Goal: Information Seeking & Learning: Learn about a topic

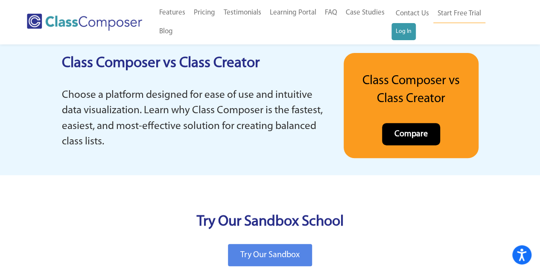
scroll to position [1707, 0]
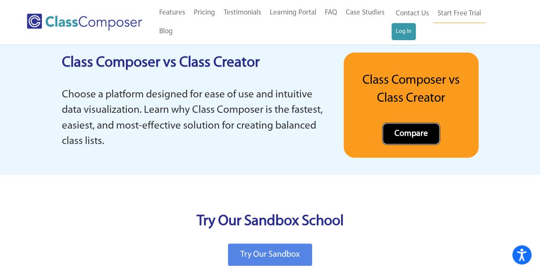
click at [411, 133] on span "Compare" at bounding box center [410, 133] width 33 height 9
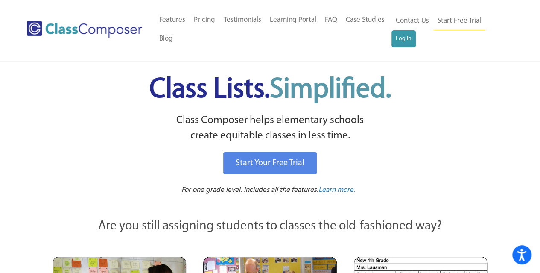
scroll to position [0, 0]
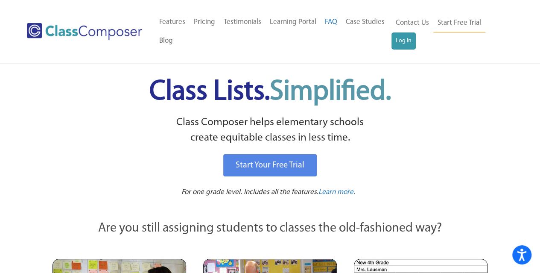
click at [329, 26] on link "FAQ" at bounding box center [330, 22] width 21 height 19
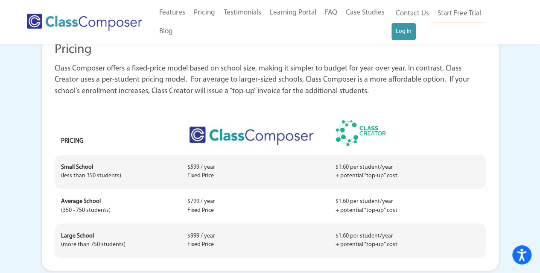
scroll to position [188, 0]
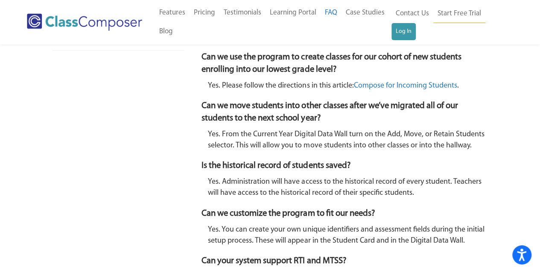
scroll to position [624, 0]
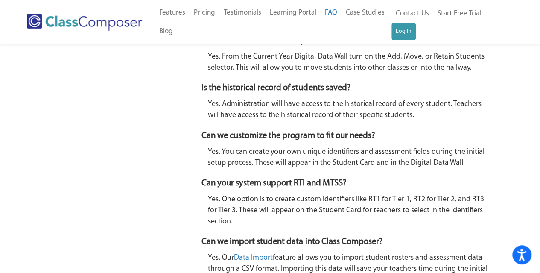
click at [430, 227] on div "What is Class Composer? Class Composer is an online student placement software …" at bounding box center [344, 273] width 286 height 1641
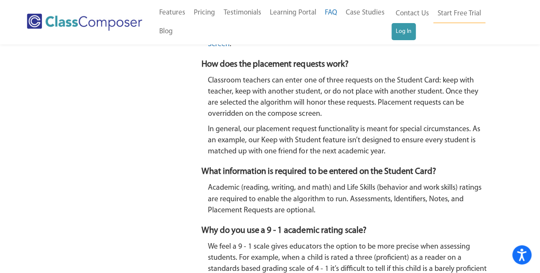
scroll to position [977, 0]
